Goal: Use online tool/utility: Utilize a website feature to perform a specific function

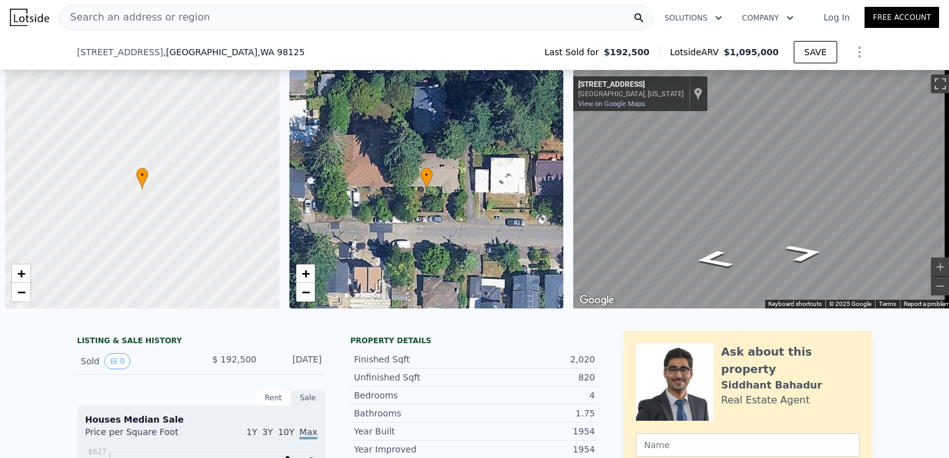
scroll to position [0, 5]
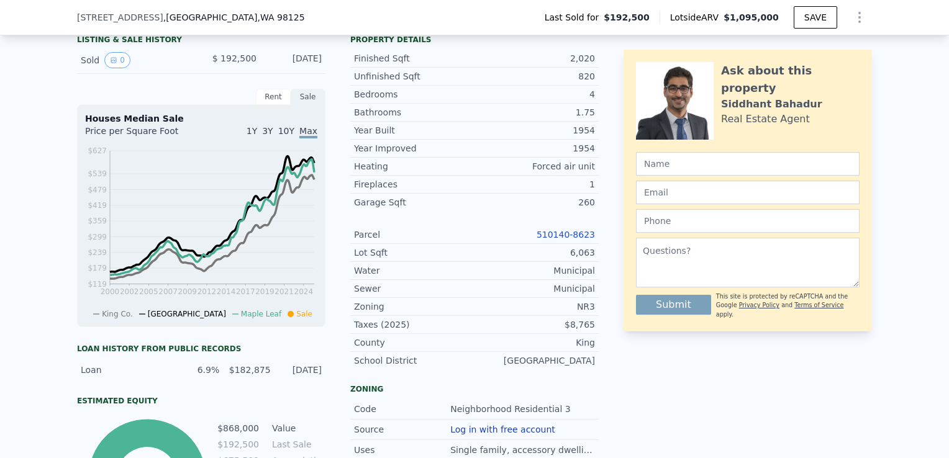
type input "$ 1,094,000"
type input "$ 800,329"
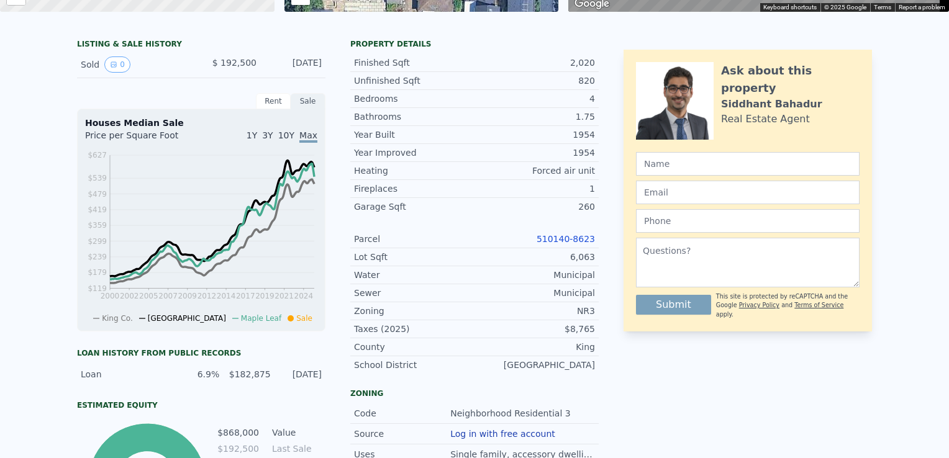
scroll to position [0, 0]
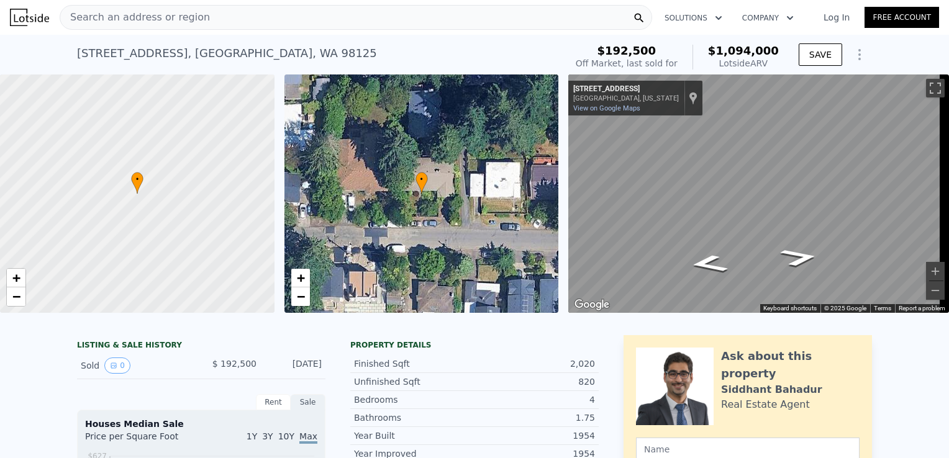
click at [278, 31] on div "Search an address or region Solutions Company Open main menu Log In Free Account" at bounding box center [474, 17] width 929 height 30
click at [278, 12] on div "Search an address or region" at bounding box center [356, 17] width 593 height 25
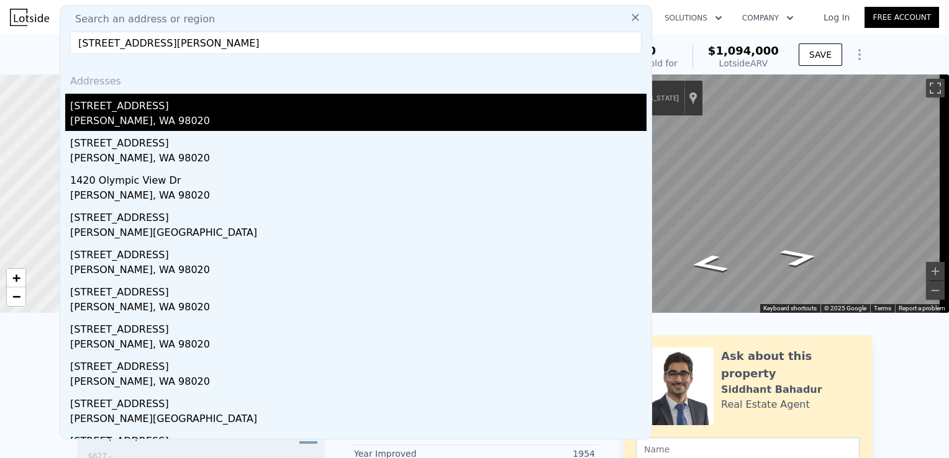
type input "[STREET_ADDRESS][PERSON_NAME]"
click at [228, 121] on div "[PERSON_NAME], WA 98020" at bounding box center [358, 122] width 576 height 17
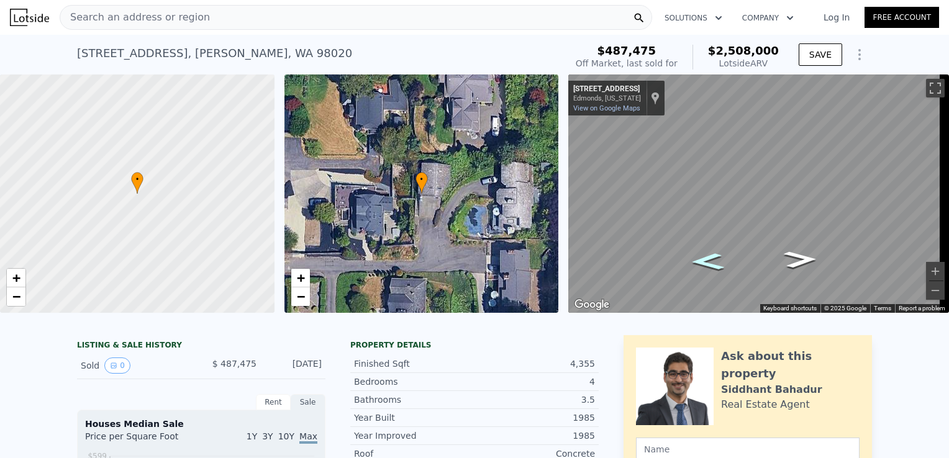
click at [702, 255] on icon "Go North, Olympic View Dr" at bounding box center [707, 262] width 61 height 25
click at [926, 273] on button "Zoom in" at bounding box center [935, 271] width 19 height 19
click at [926, 288] on button "Zoom out" at bounding box center [935, 290] width 19 height 19
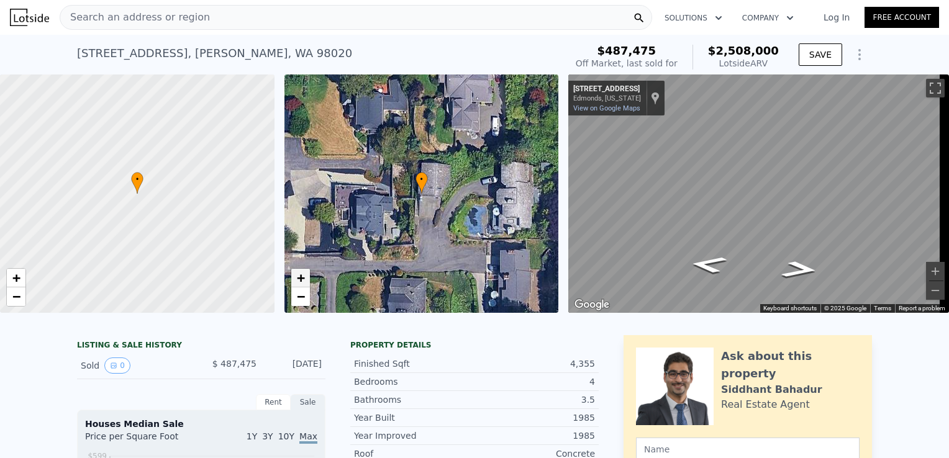
click at [304, 282] on span "+" at bounding box center [300, 278] width 8 height 16
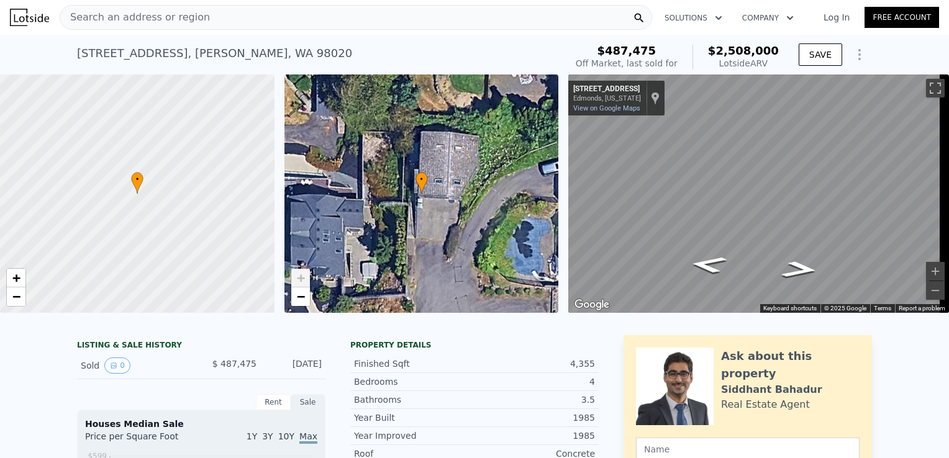
click at [304, 282] on span "+" at bounding box center [300, 278] width 8 height 16
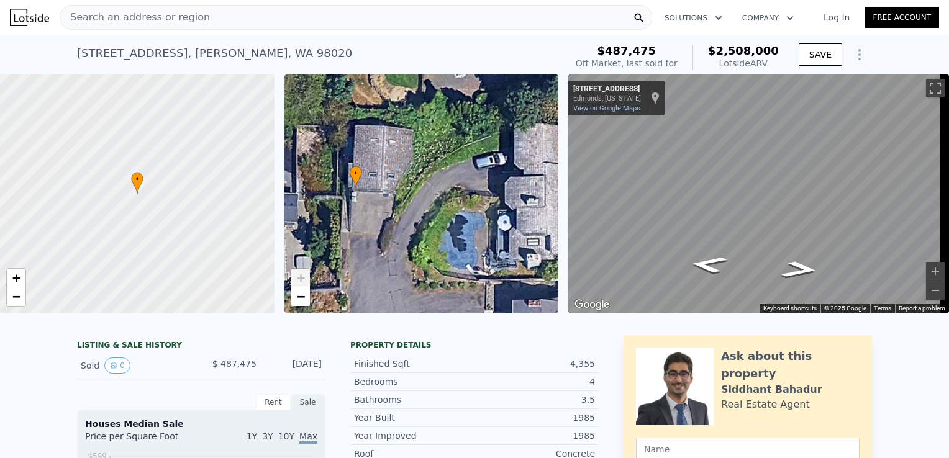
drag, startPoint x: 419, startPoint y: 204, endPoint x: 359, endPoint y: 200, distance: 59.7
click at [359, 200] on div "• + −" at bounding box center [421, 194] width 275 height 239
click at [303, 293] on span "−" at bounding box center [300, 297] width 8 height 16
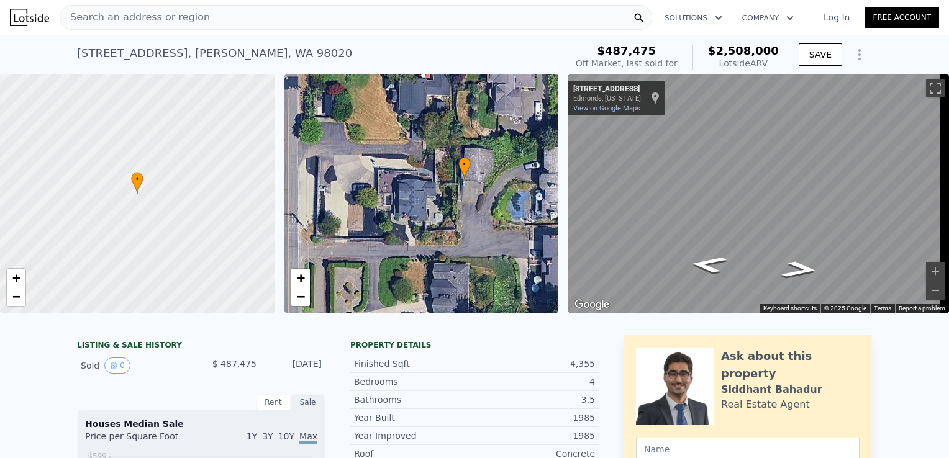
drag, startPoint x: 405, startPoint y: 250, endPoint x: 481, endPoint y: 238, distance: 76.7
click at [481, 238] on div "• + −" at bounding box center [421, 194] width 275 height 239
click at [791, 270] on icon "Go South, Olympic View Dr" at bounding box center [800, 269] width 68 height 25
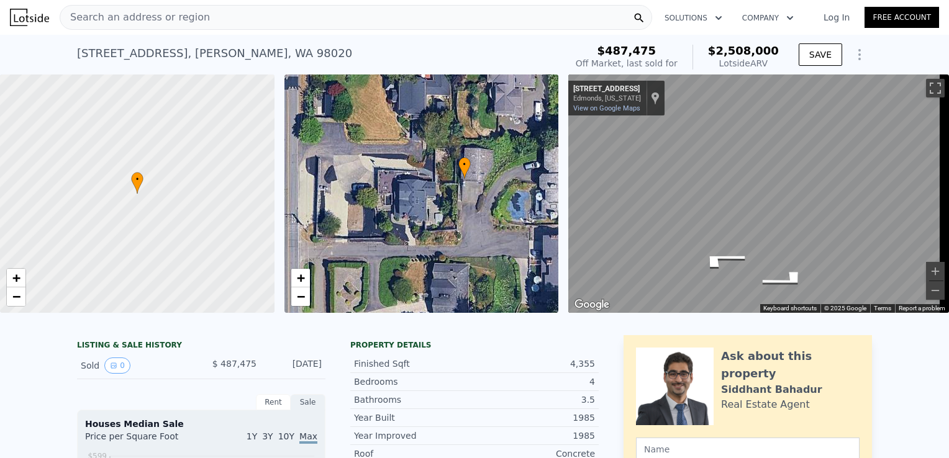
click at [533, 242] on div "• + − • + − ← Move left → Move right ↑ Move up ↓ Move down + Zoom in - Zoom out…" at bounding box center [474, 194] width 949 height 239
click at [568, 198] on div "← Move left → Move right ↑ Move up ↓ Move down + Zoom in - Zoom out [STREET_ADD…" at bounding box center [753, 194] width 381 height 239
click at [927, 275] on button "Zoom in" at bounding box center [935, 271] width 19 height 19
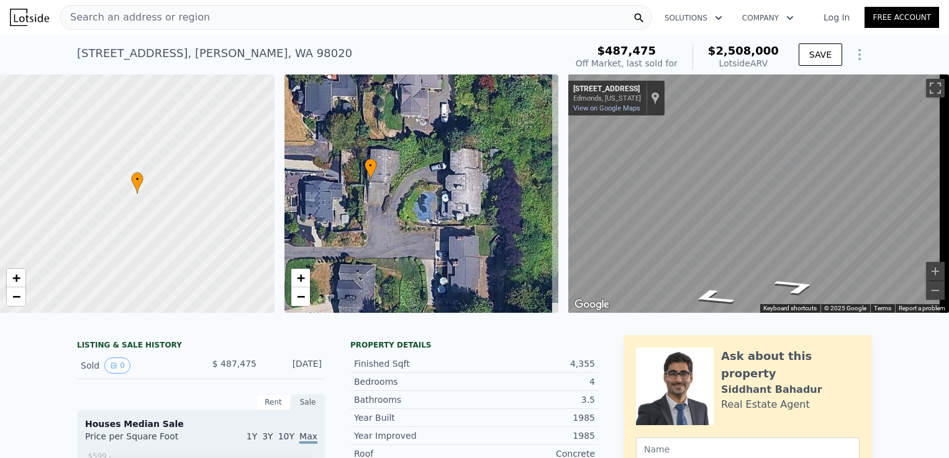
drag, startPoint x: 432, startPoint y: 245, endPoint x: 355, endPoint y: 243, distance: 77.7
click at [355, 243] on div "• + −" at bounding box center [421, 194] width 275 height 239
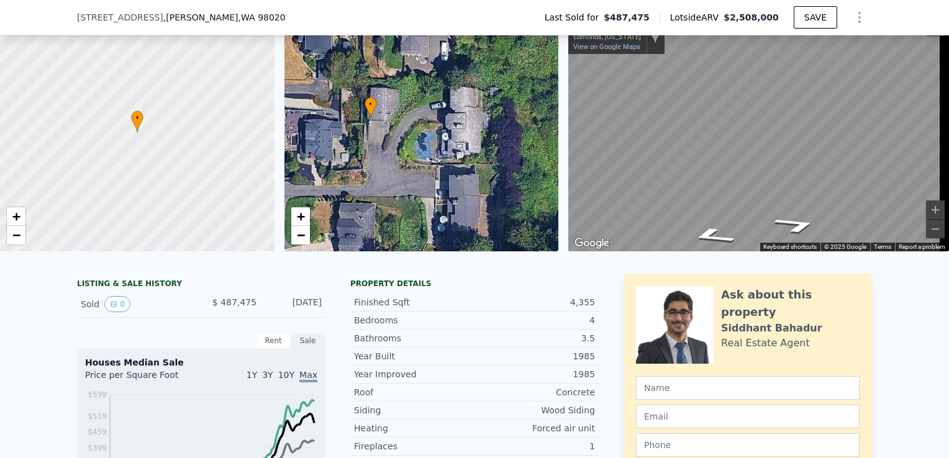
scroll to position [57, 0]
click at [796, 227] on icon "Go South, Olympic View Dr" at bounding box center [798, 231] width 78 height 24
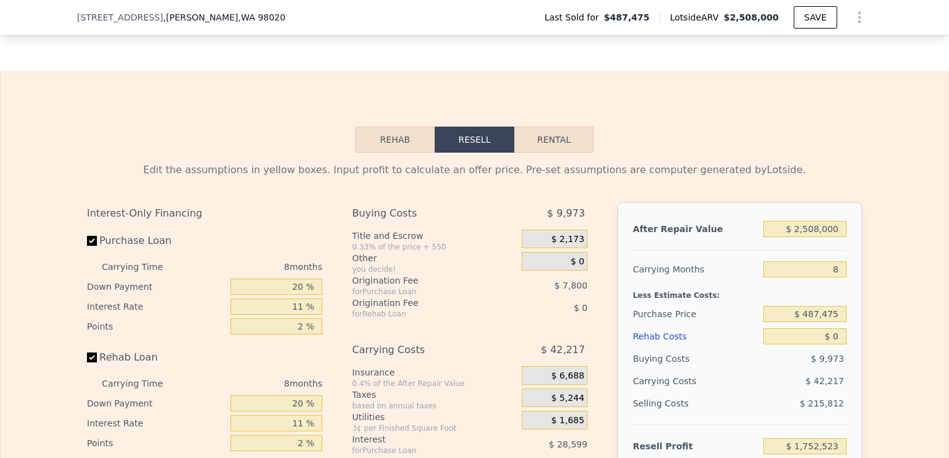
scroll to position [1653, 0]
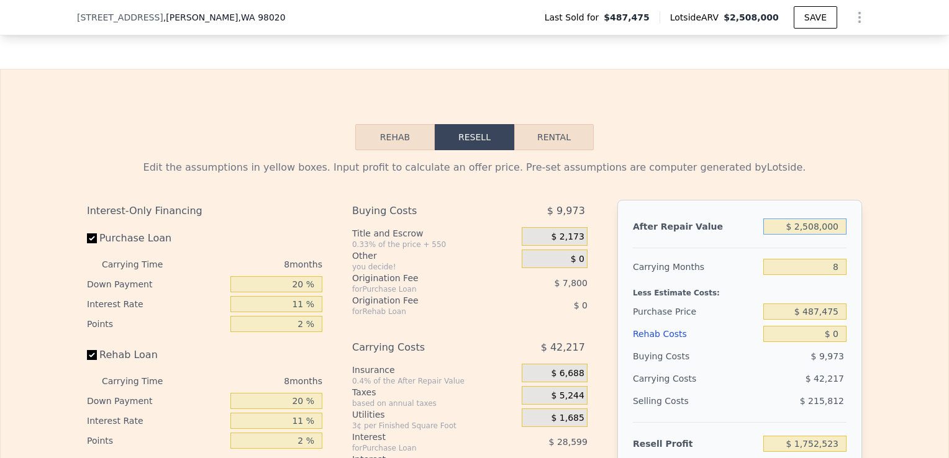
click at [817, 235] on input "$ 2,508,000" at bounding box center [804, 227] width 83 height 16
type input "$ 2,000"
type input "-$ 531,704"
type input "$ 24,000"
type input "-$ 511,651"
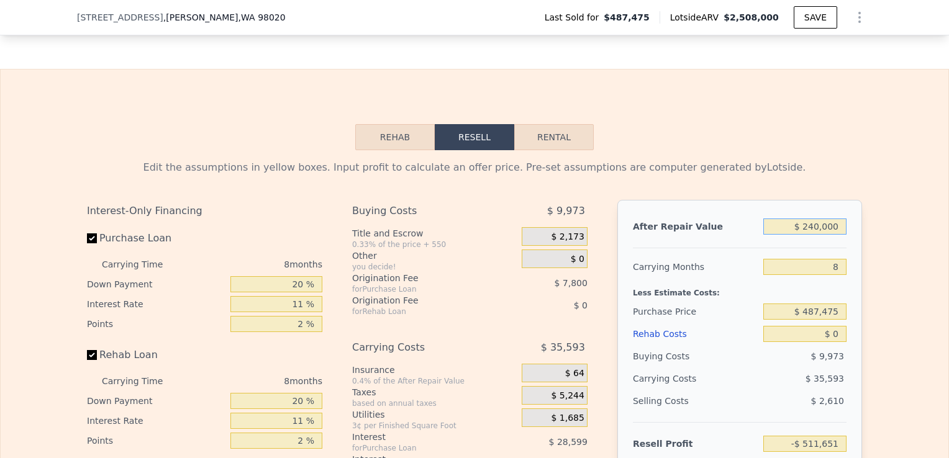
type input "$ 2,400,000"
type input "$ 1,654,081"
type input "$ 2,400,000"
click at [835, 275] on input "8" at bounding box center [804, 267] width 83 height 16
type input "5"
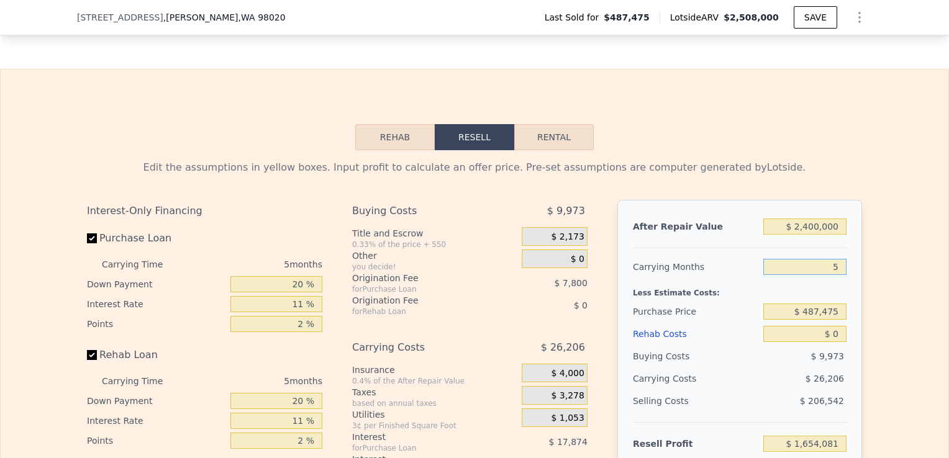
type input "$ 1,669,804"
type input "5"
click at [834, 320] on input "$ 487,475" at bounding box center [804, 312] width 83 height 16
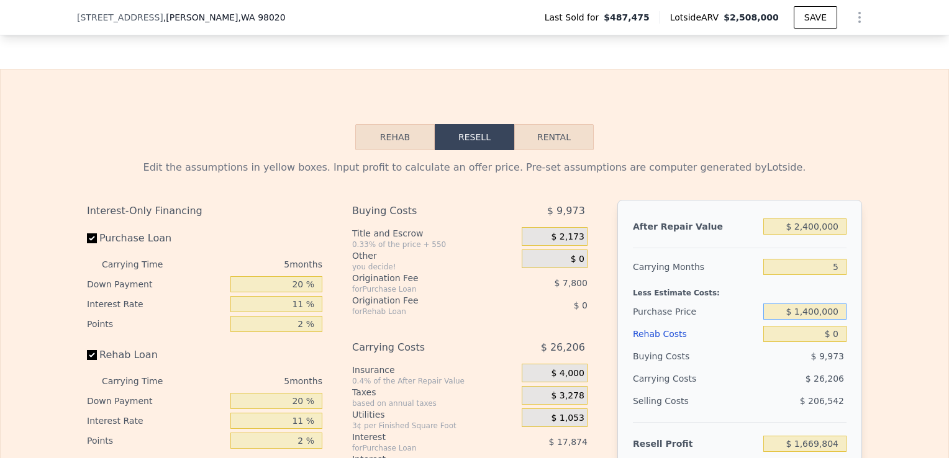
type input "$ 1,400,000"
click at [838, 342] on input "$ 0" at bounding box center [804, 334] width 83 height 16
type input "$ 706,180"
type input "$ 1"
type input "$ 706,179"
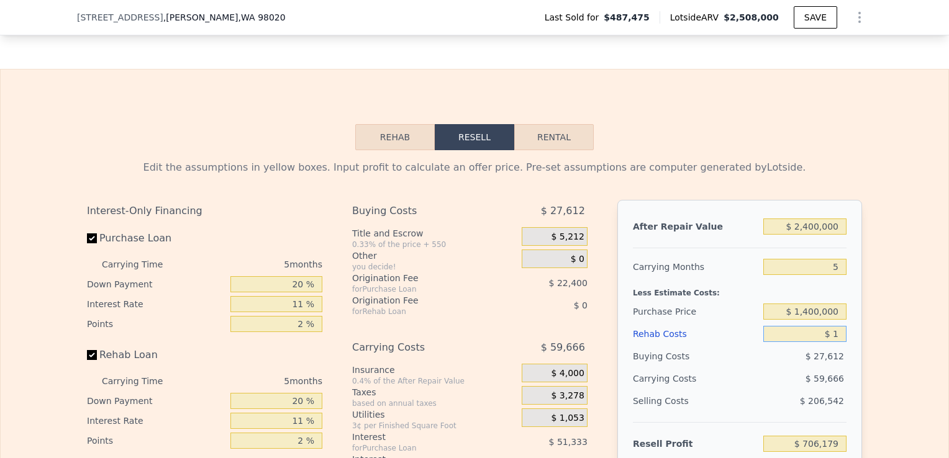
type input "$ 15"
type input "$ 706,165"
type input "$ 150"
type input "$ 706,023"
type input "$ 1,500"
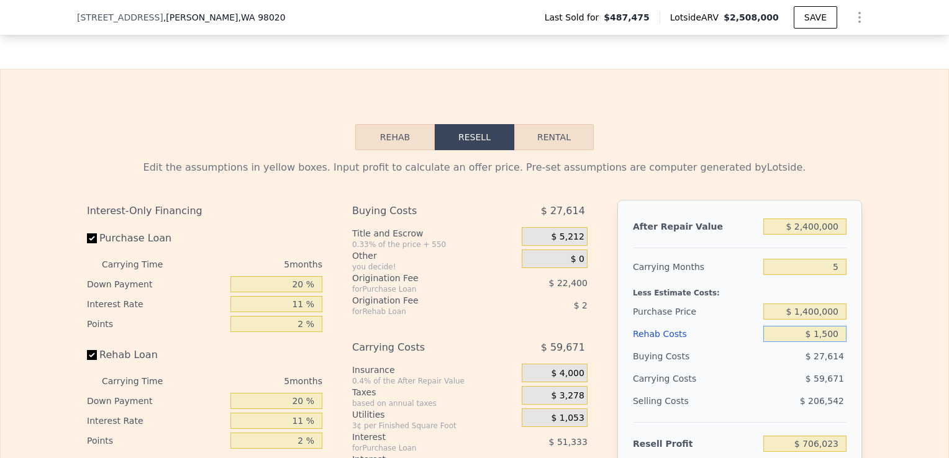
type input "$ 704,601"
type input "$ 15,000"
type input "$ 690,390"
type input "$ 150,000"
type input "$ 548,280"
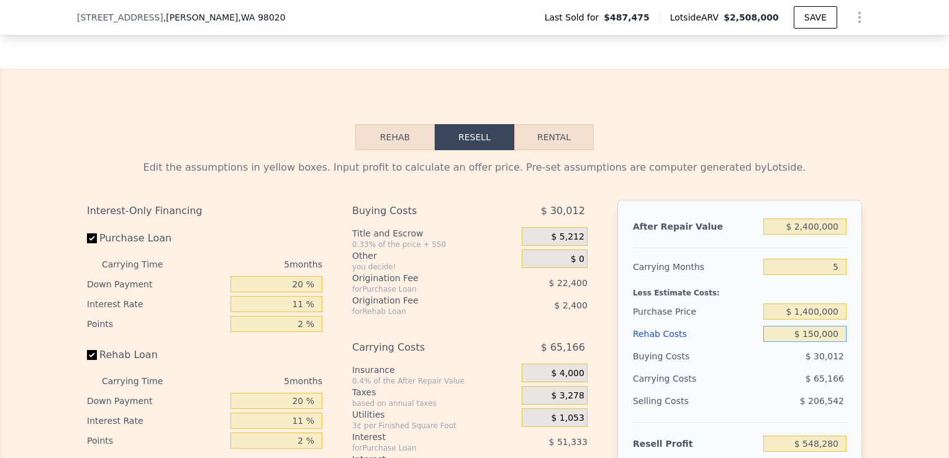
type input "$ 150,000"
click at [865, 389] on div "Edit the assumptions in yellow boxes. Input profit to calculate an offer price.…" at bounding box center [474, 381] width 795 height 462
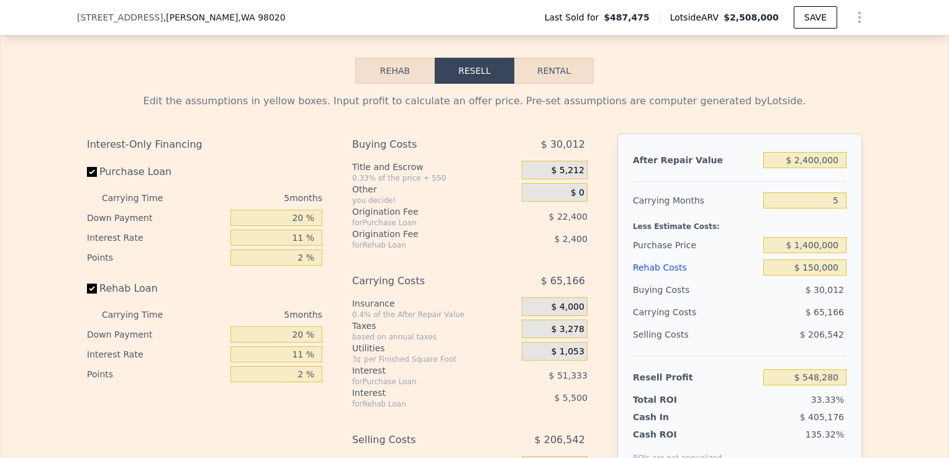
scroll to position [1722, 0]
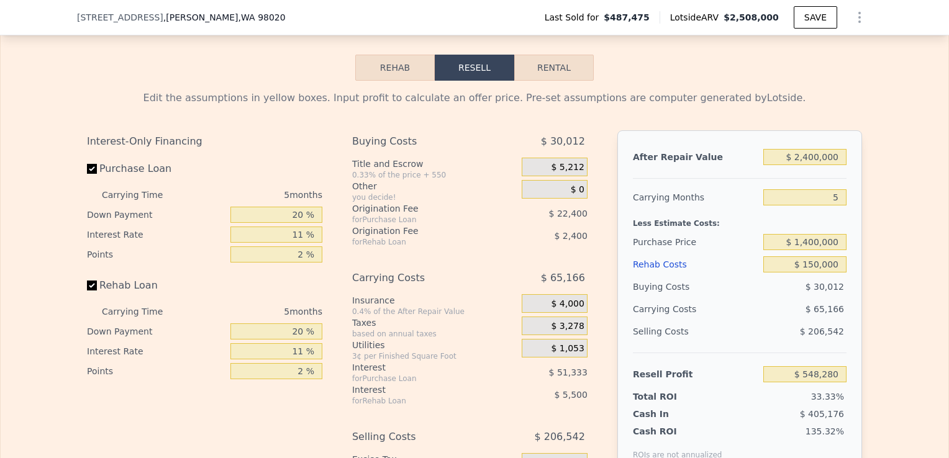
click at [92, 297] on label "Rehab Loan" at bounding box center [156, 286] width 139 height 22
click at [92, 291] on input "Rehab Loan" at bounding box center [92, 286] width 10 height 10
checkbox input "false"
type input "$ 556,180"
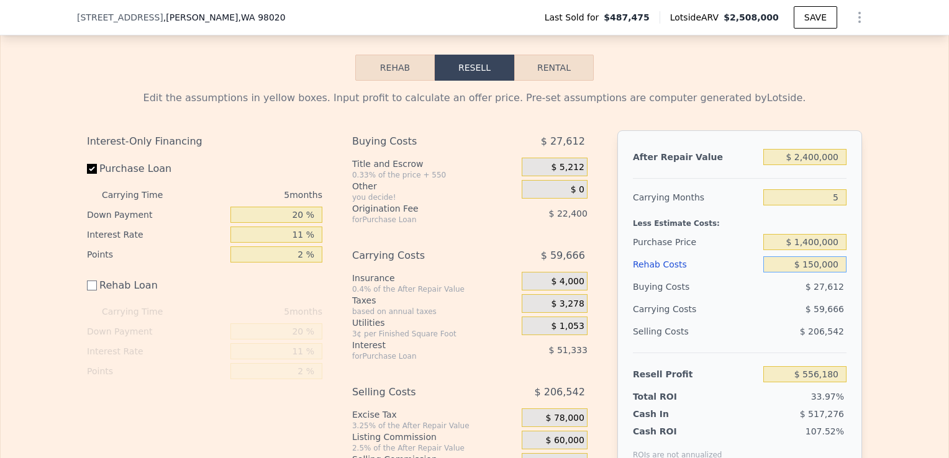
click at [817, 273] on input "$ 150,000" at bounding box center [804, 265] width 83 height 16
click at [809, 250] on input "$ 1,400,000" at bounding box center [804, 242] width 83 height 16
type input "$ 1,700,000"
click at [891, 284] on div "Edit the assumptions in yellow boxes. Input profit to calculate an offer price.…" at bounding box center [475, 289] width 948 height 417
type input "$ 239,381"
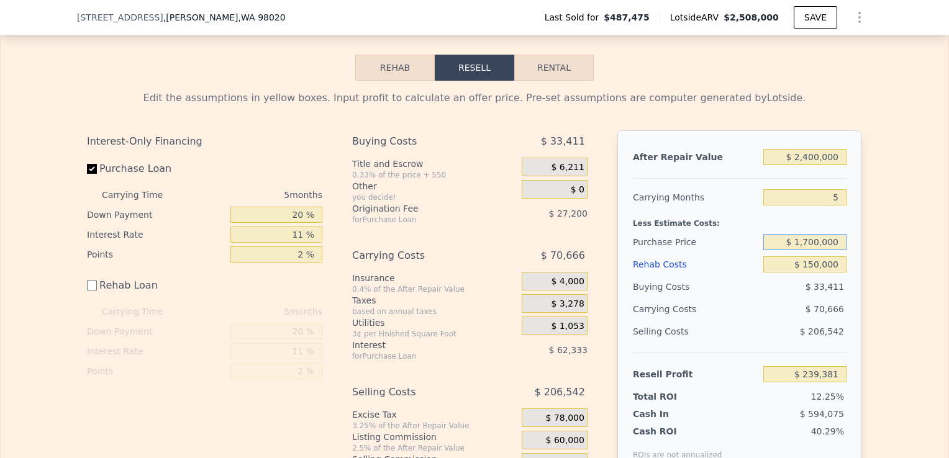
click at [809, 250] on input "$ 1,700,000" at bounding box center [804, 242] width 83 height 16
type input "$ 1,600,000"
type input "$ 344,984"
click at [809, 250] on input "$ 1,600,000" at bounding box center [804, 242] width 83 height 16
click at [814, 250] on input "$ 1,600,000" at bounding box center [804, 242] width 83 height 16
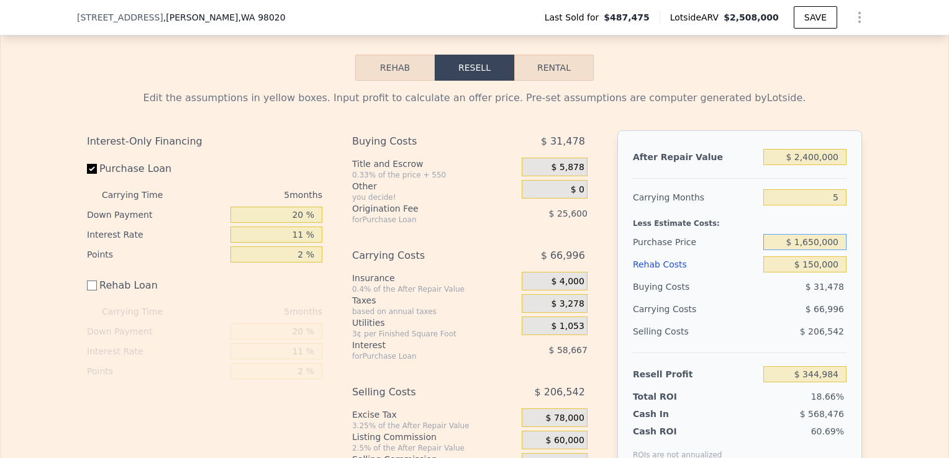
type input "$ 1,650,000"
click at [875, 294] on div "Edit the assumptions in yellow boxes. Input profit to calculate an offer price.…" at bounding box center [475, 289] width 948 height 417
type input "$ 292,182"
